Goal: Task Accomplishment & Management: Use online tool/utility

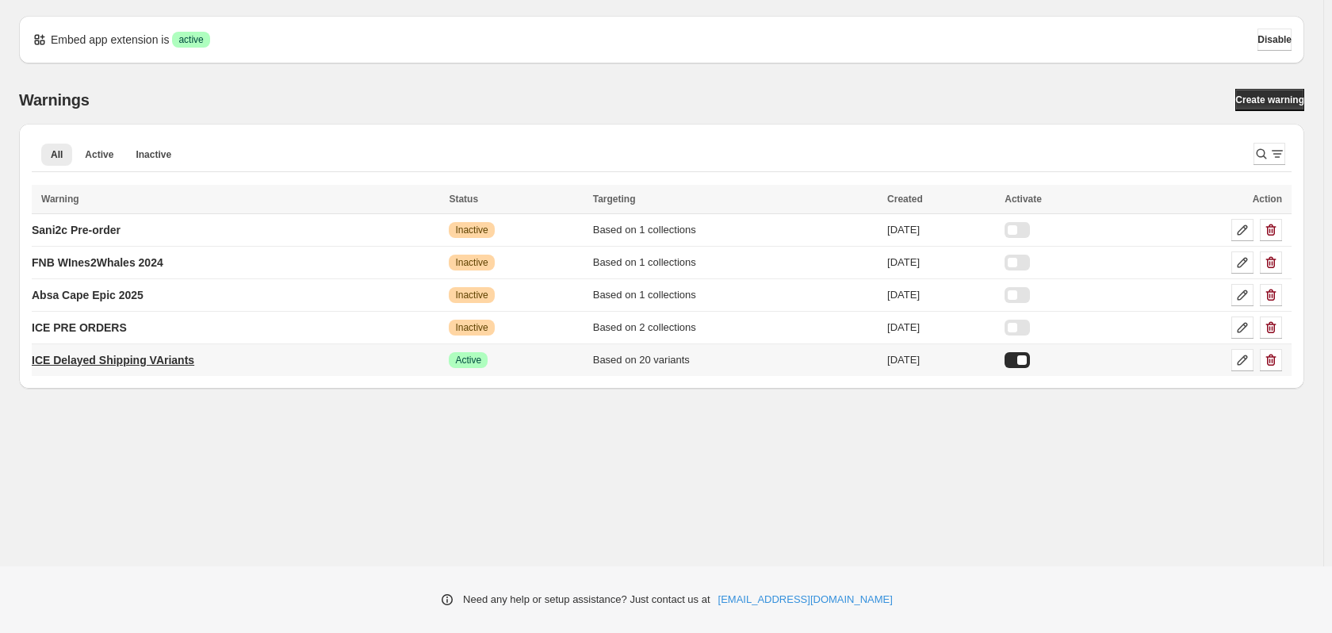
click at [161, 364] on p "ICE Delayed Shipping VAriants" at bounding box center [113, 360] width 163 height 16
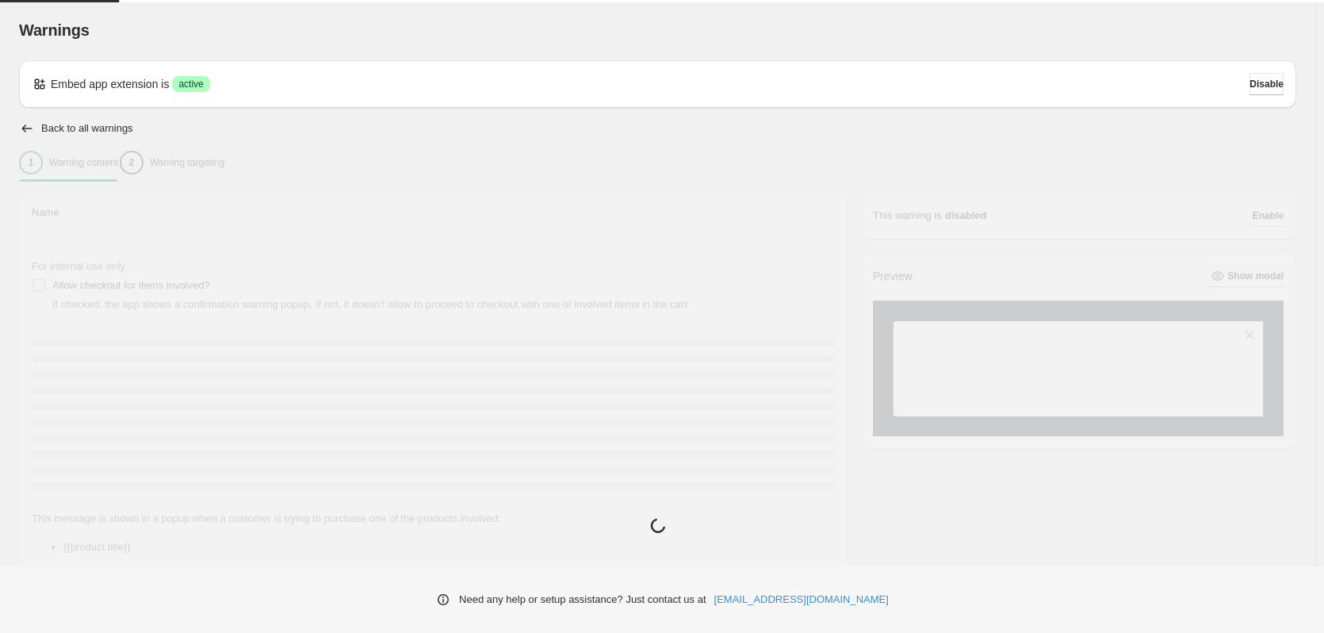
type input "**********"
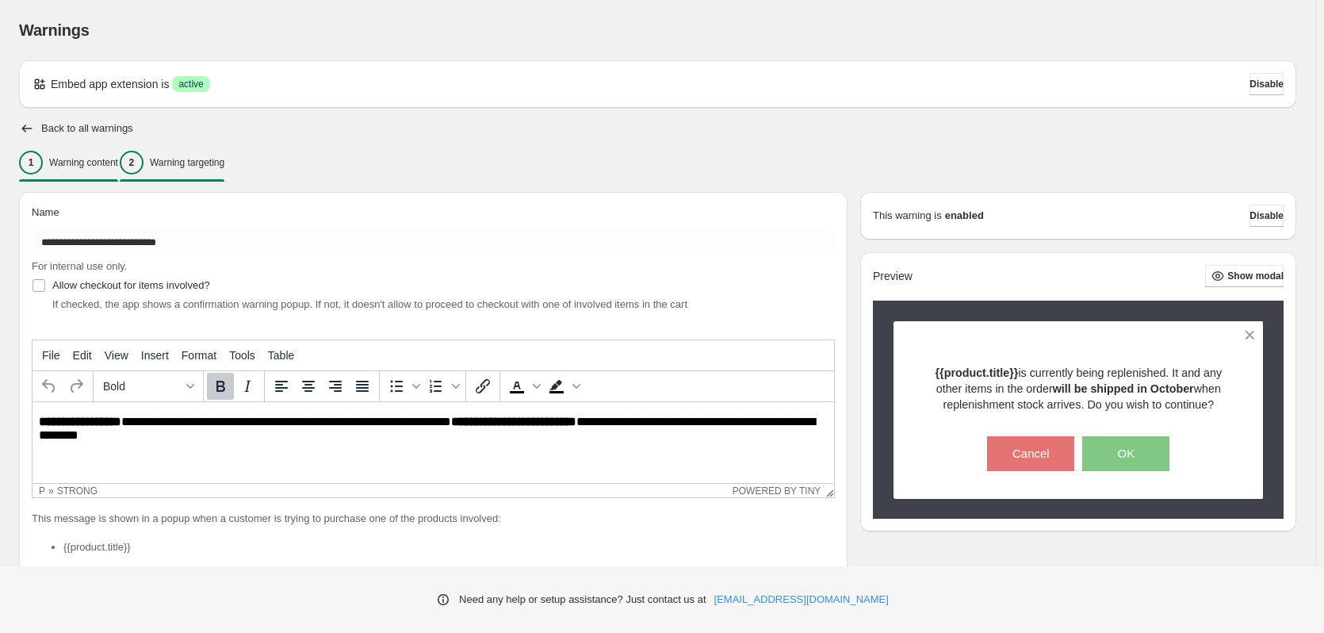
click at [224, 174] on div "2 Warning targeting" at bounding box center [172, 163] width 105 height 24
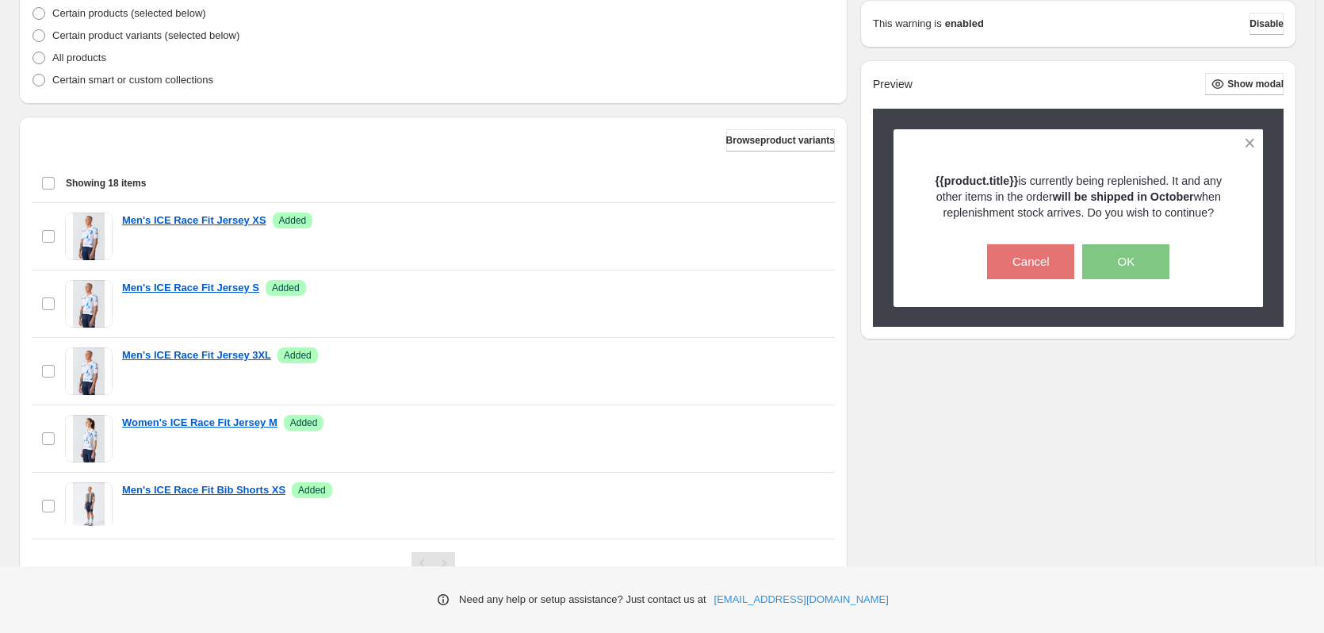
scroll to position [480, 0]
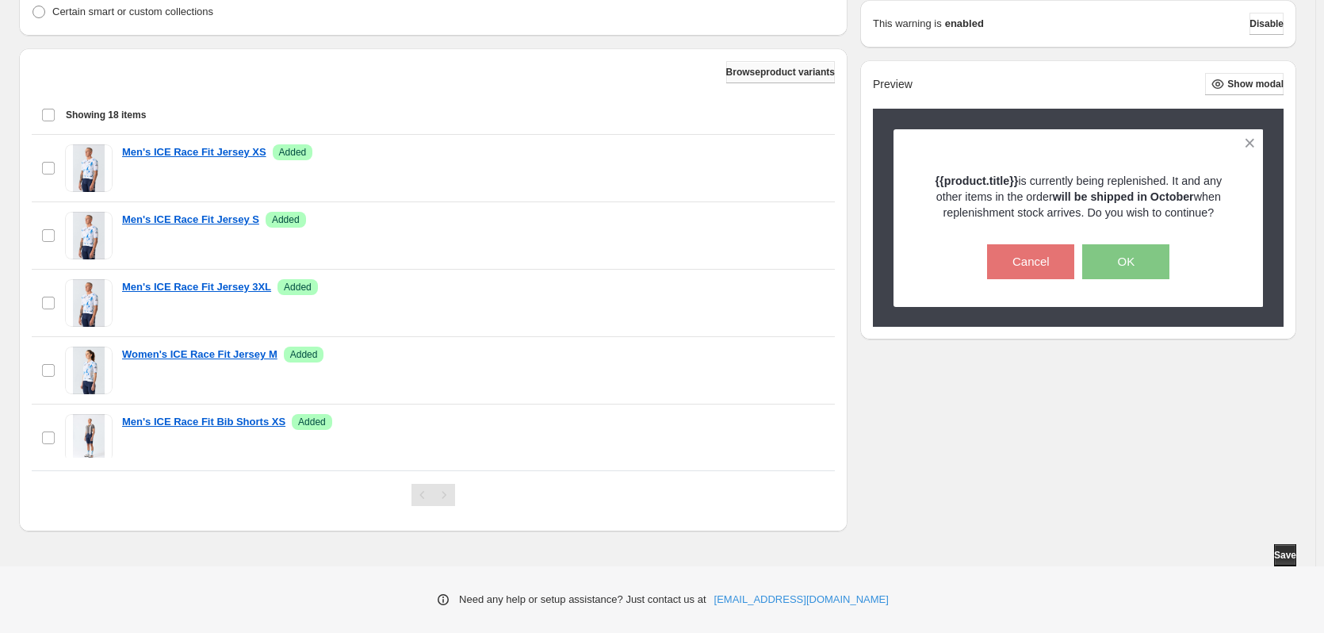
click at [752, 65] on button "Browse product variants" at bounding box center [780, 72] width 109 height 22
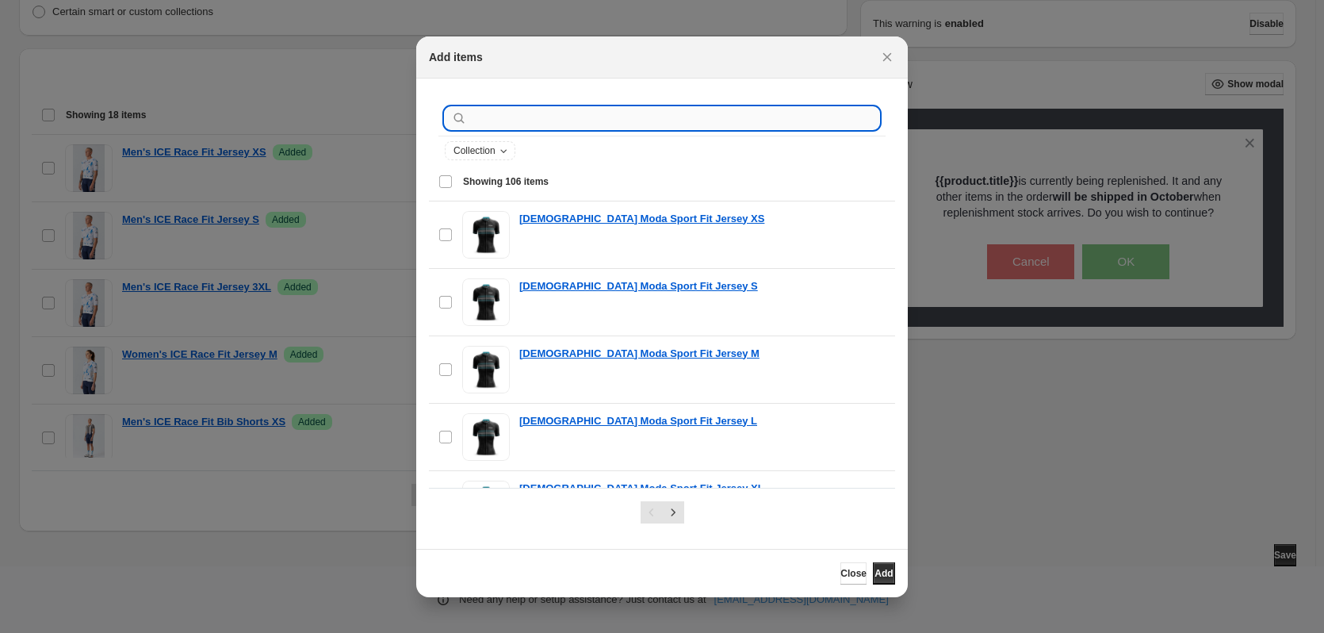
click at [608, 120] on input ":r1i:" at bounding box center [674, 118] width 409 height 22
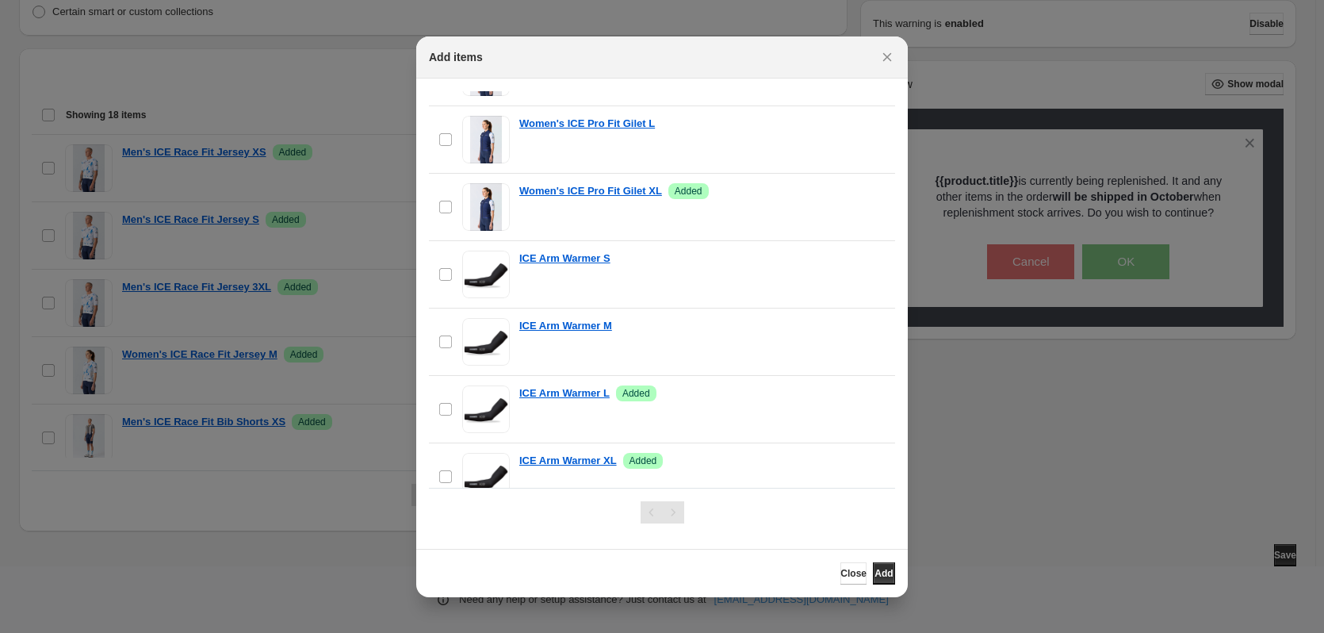
scroll to position [714, 0]
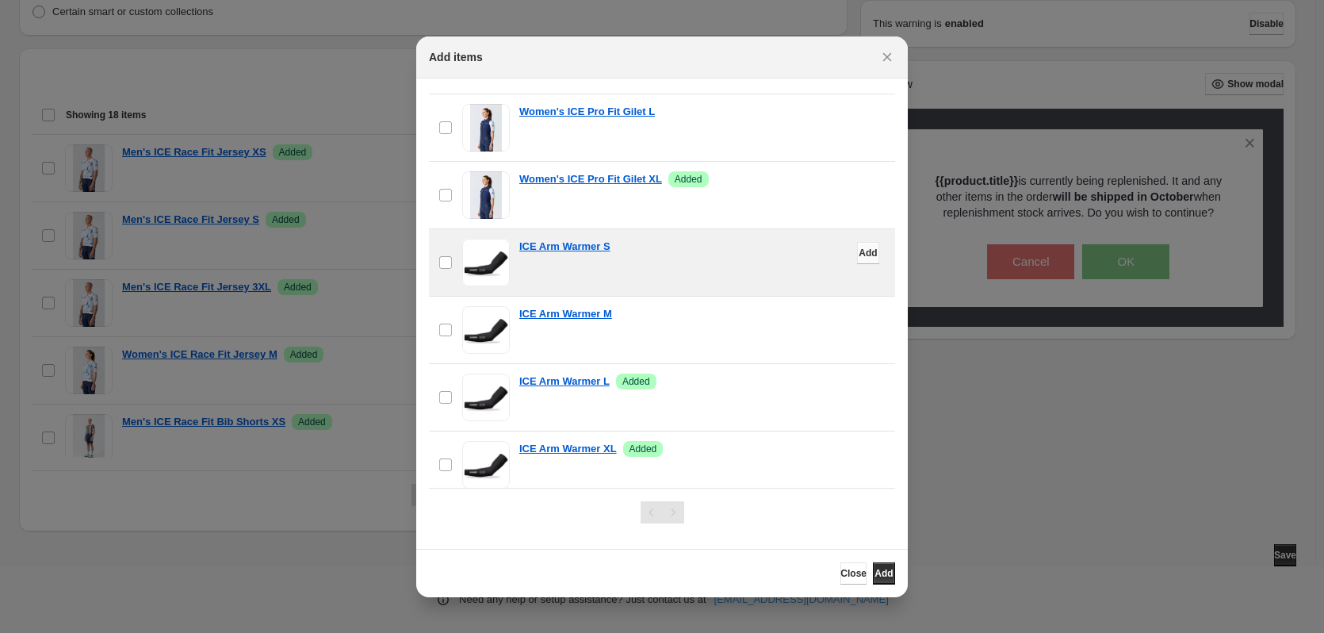
click at [859, 249] on span "Add" at bounding box center [868, 253] width 18 height 13
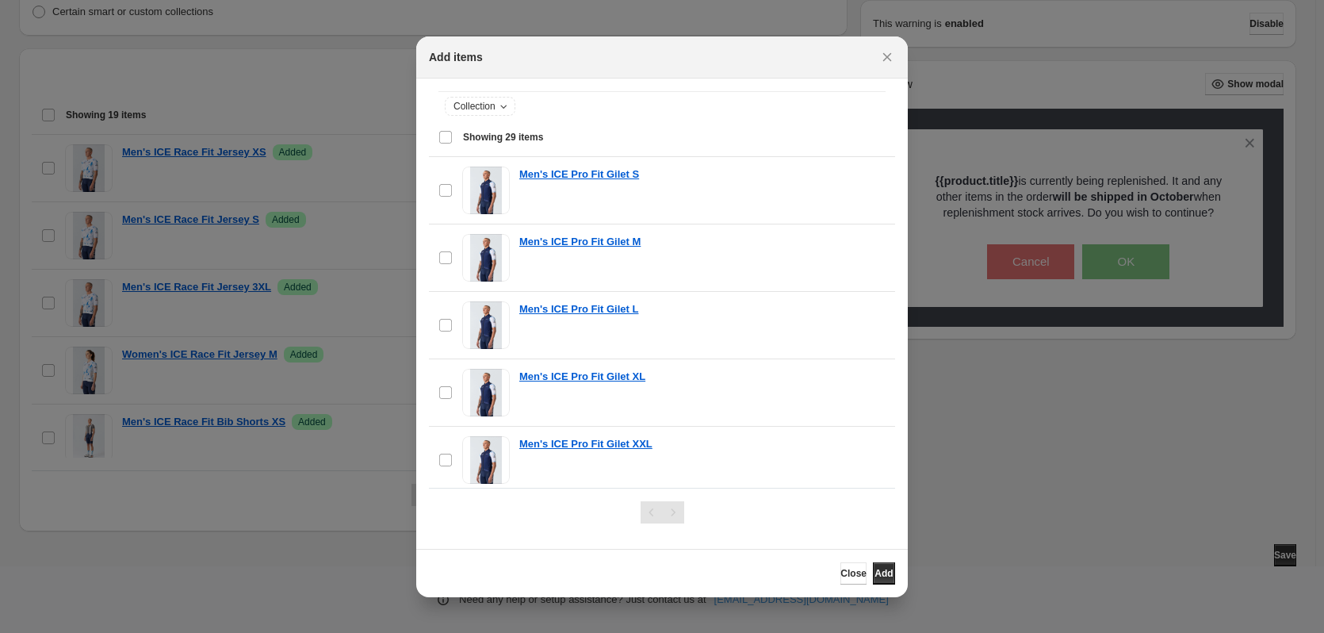
scroll to position [0, 0]
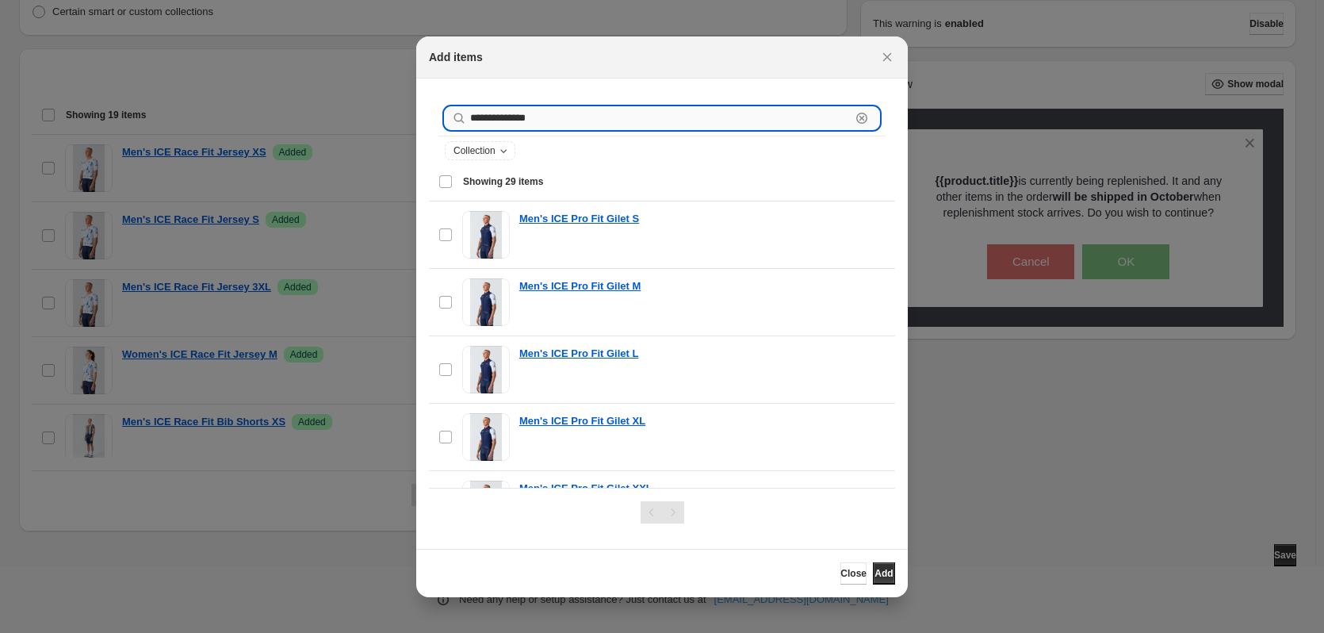
drag, startPoint x: 486, startPoint y: 117, endPoint x: 558, endPoint y: 118, distance: 71.4
click at [558, 118] on input "**********" at bounding box center [660, 118] width 381 height 22
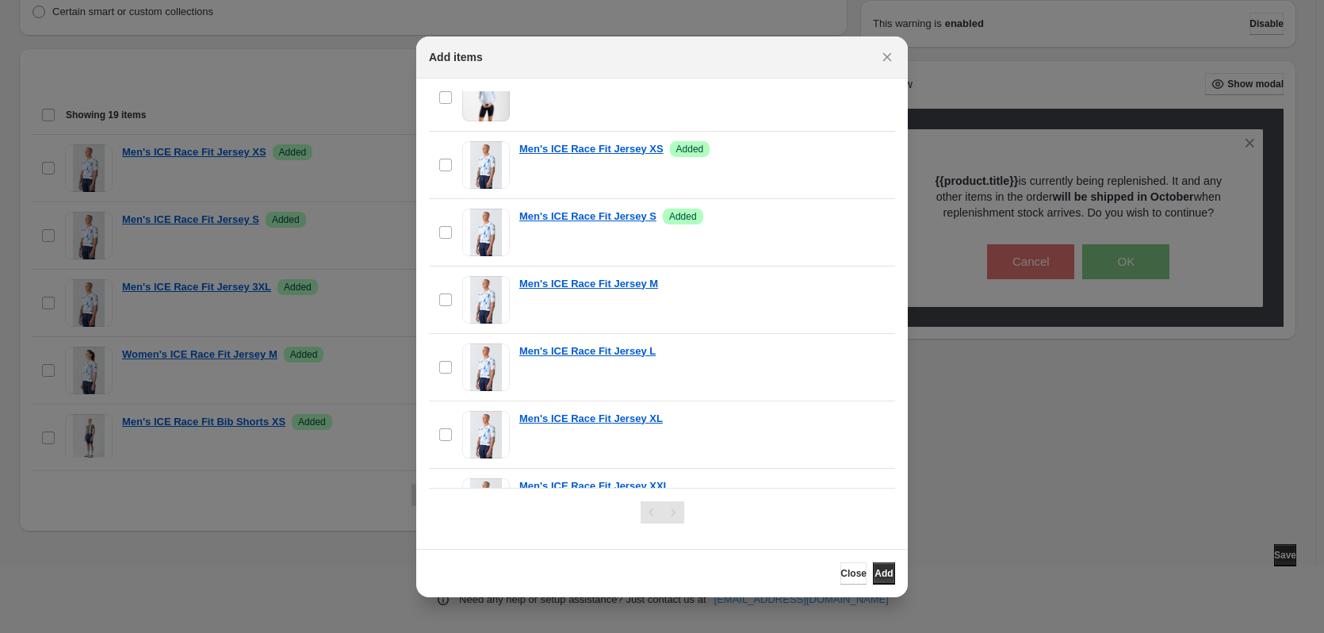
scroll to position [476, 0]
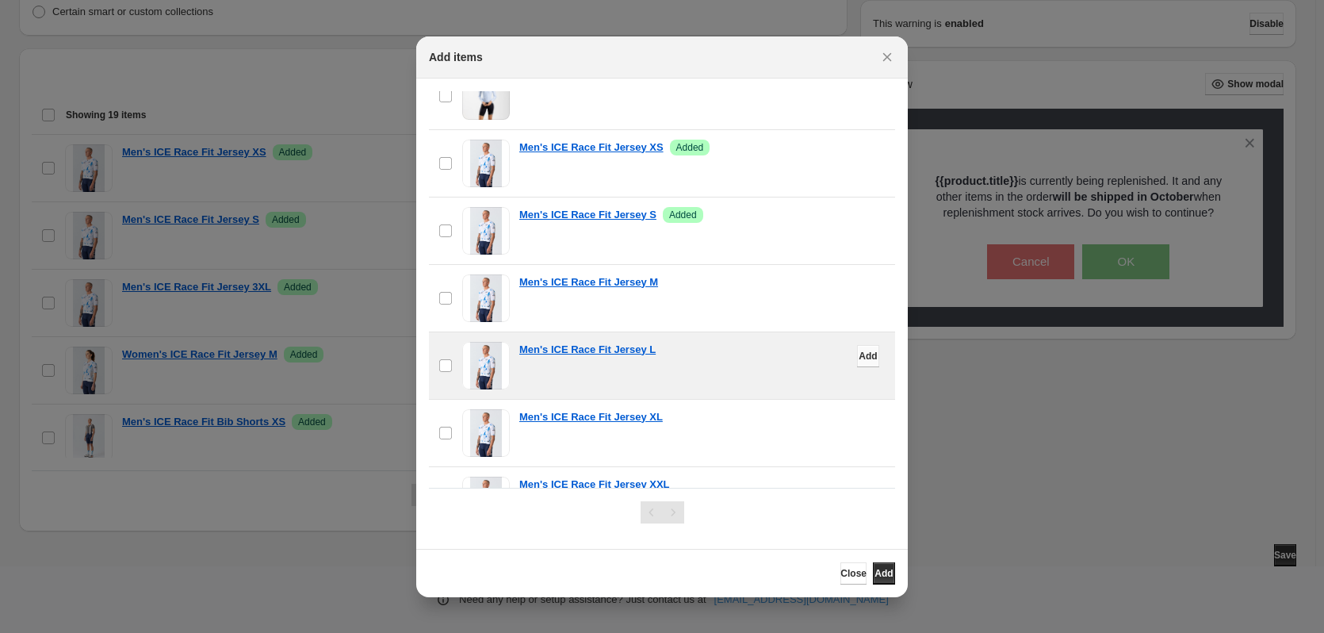
type input "**********"
click at [859, 358] on span "Add" at bounding box center [868, 356] width 18 height 13
click at [893, 53] on icon "Close" at bounding box center [888, 57] width 16 height 16
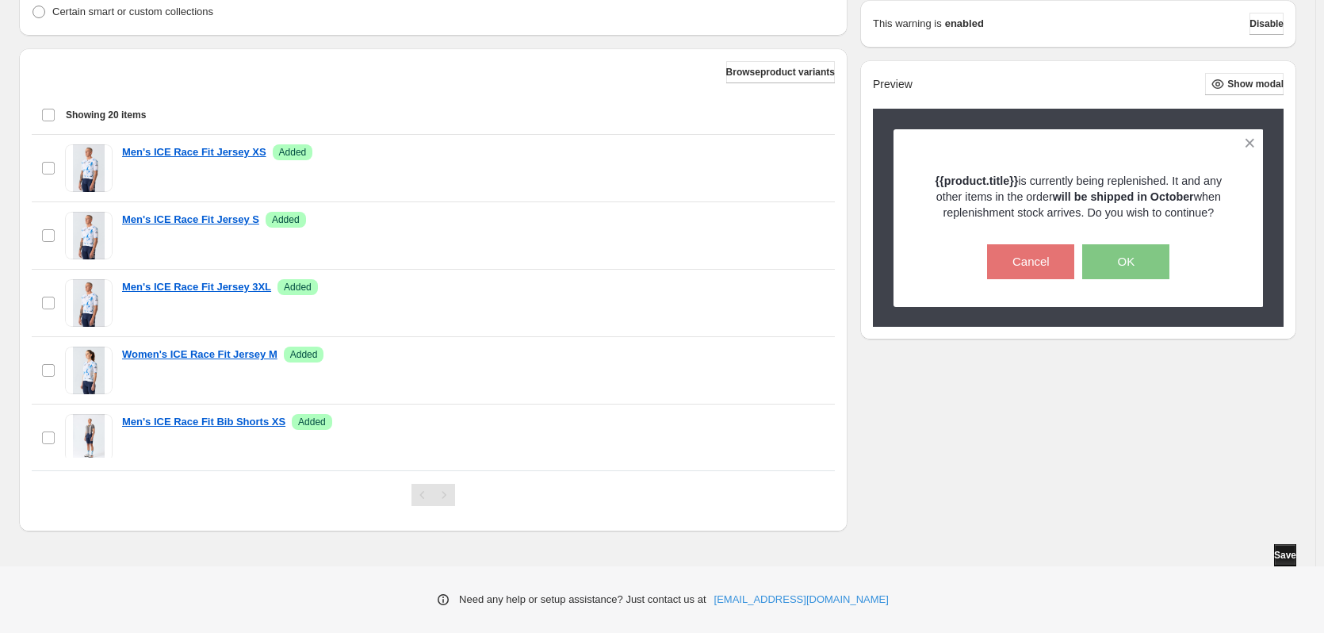
click at [1274, 556] on span "Save" at bounding box center [1285, 555] width 22 height 13
